Goal: Task Accomplishment & Management: Manage account settings

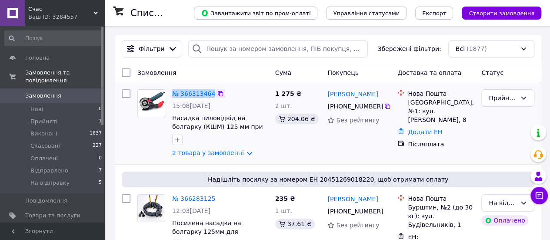
drag, startPoint x: 169, startPoint y: 91, endPoint x: 211, endPoint y: 95, distance: 42.9
click at [211, 95] on div "№ 366313464 15:08[DATE] Насадка пиловідвід на болгарку (КШМ) 125 мм при заусува…" at bounding box center [203, 123] width 138 height 75
copy div "№ 366313464"
click at [204, 92] on link "№ 366313464" at bounding box center [193, 93] width 43 height 7
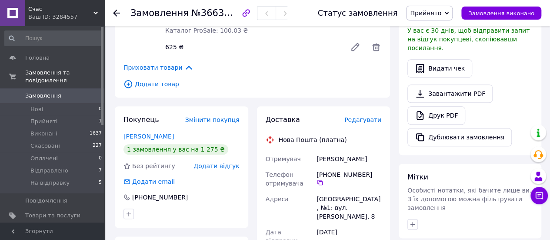
scroll to position [305, 0]
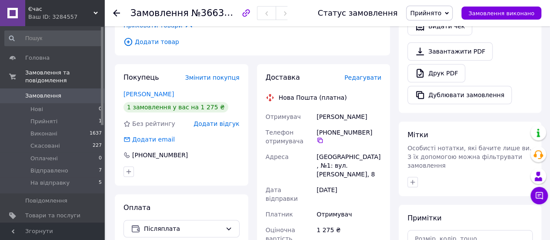
drag, startPoint x: 314, startPoint y: 109, endPoint x: 362, endPoint y: 104, distance: 48.2
click at [367, 109] on div "Отримувач [PERSON_NAME] Телефон отримувача [PHONE_NUMBER]   [GEOGRAPHIC_DATA] […" at bounding box center [324, 218] width 120 height 219
copy div "Отримувач [PERSON_NAME]"
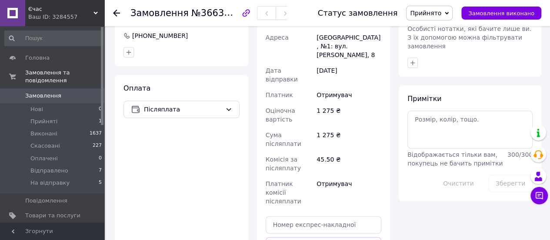
scroll to position [479, 0]
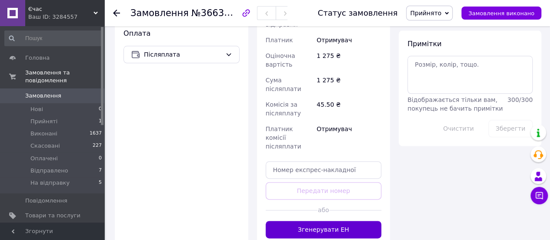
click at [341, 221] on button "Згенерувати ЕН" at bounding box center [324, 229] width 116 height 17
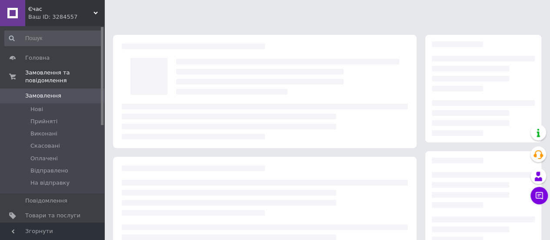
scroll to position [158, 0]
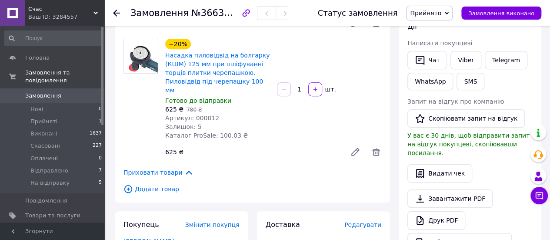
click at [438, 13] on span "Прийнято" at bounding box center [425, 13] width 31 height 7
click at [433, 82] on li "На відправку" at bounding box center [431, 82] width 48 height 13
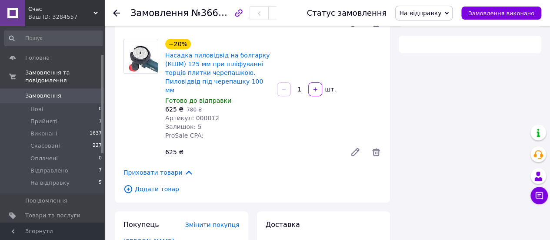
scroll to position [131, 0]
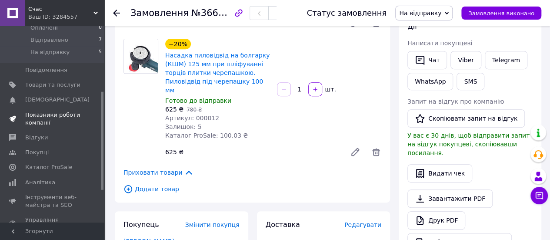
click at [64, 112] on span "Показники роботи компанії" at bounding box center [52, 119] width 55 height 16
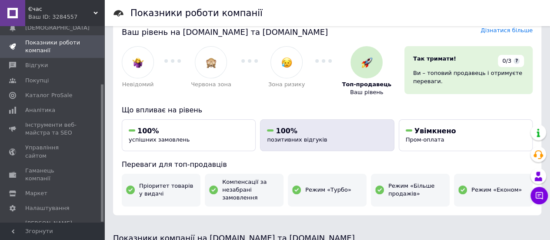
scroll to position [44, 0]
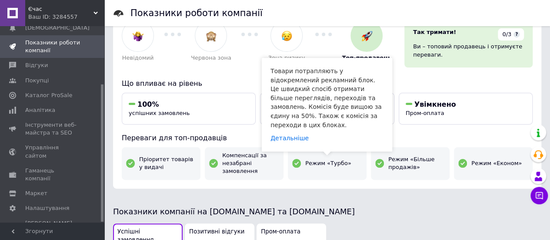
drag, startPoint x: 344, startPoint y: 157, endPoint x: 124, endPoint y: 189, distance: 221.7
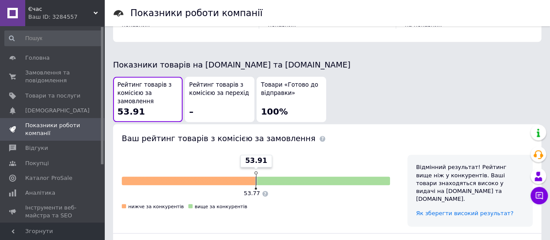
scroll to position [466, 0]
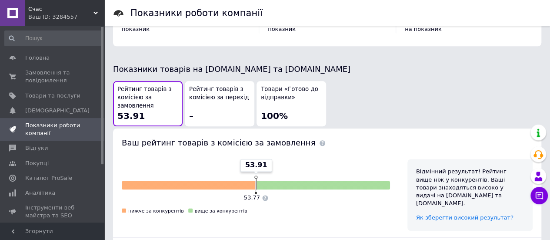
click at [66, 123] on span "Показники роботи компанії" at bounding box center [52, 129] width 55 height 16
click at [69, 83] on span "Замовлення та повідомлення" at bounding box center [52, 77] width 55 height 16
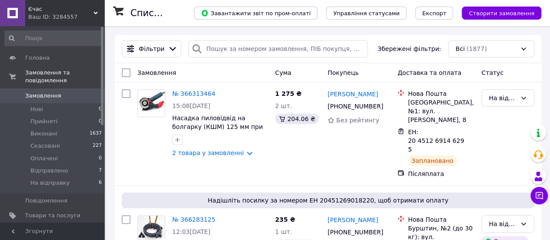
scroll to position [550, 0]
